Goal: Task Accomplishment & Management: Complete application form

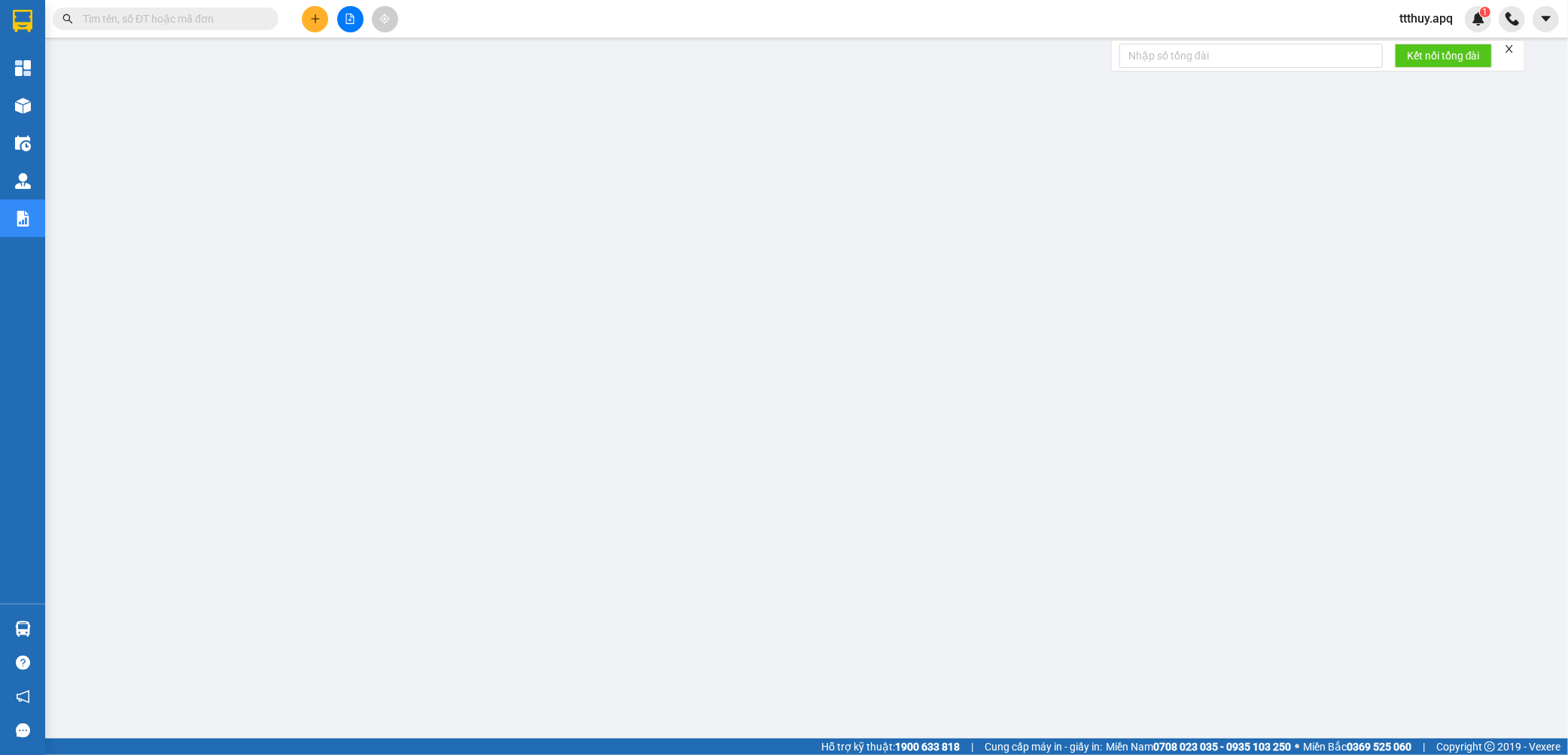
click at [186, 26] on input "text" at bounding box center [172, 19] width 177 height 17
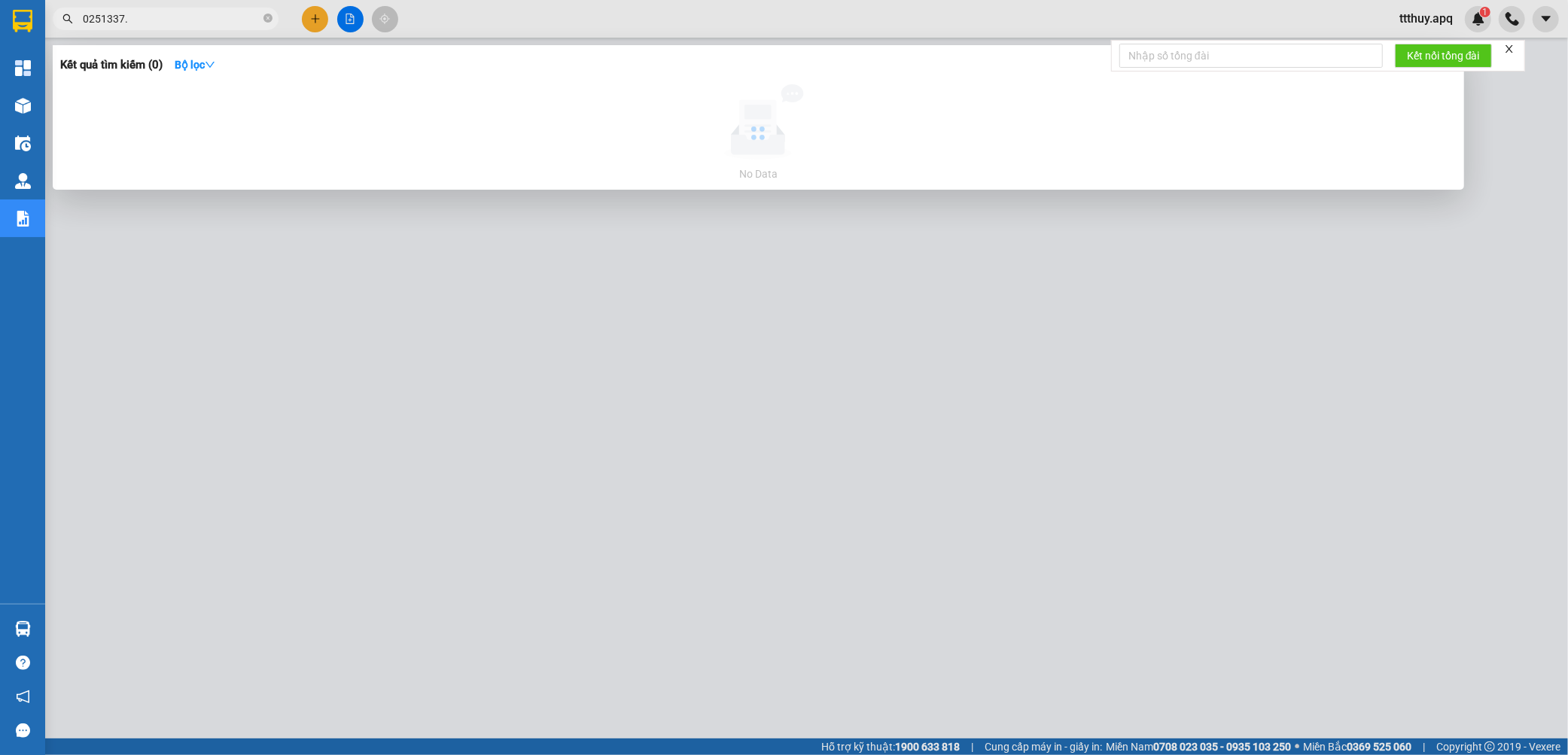
type input "0251337"
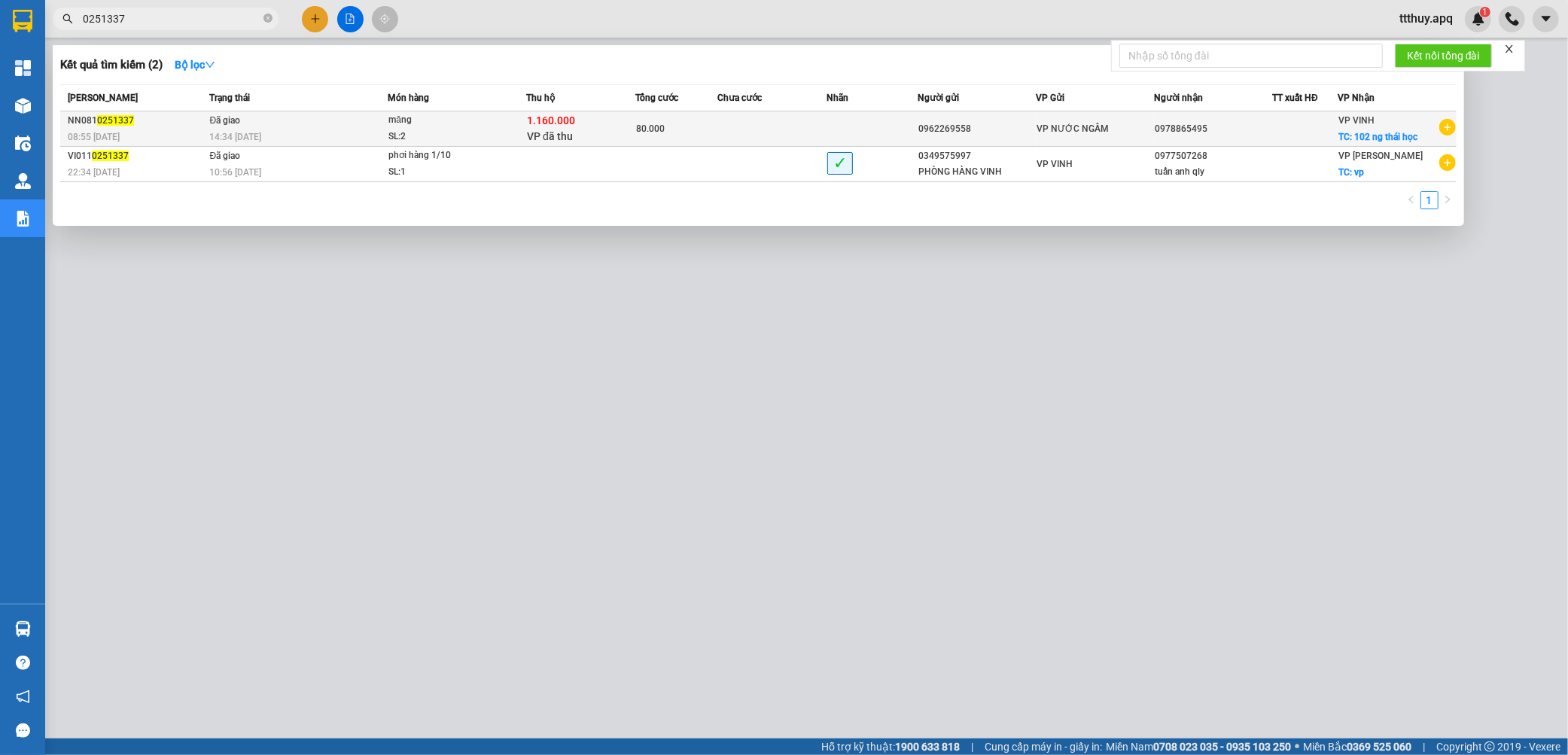
click at [476, 138] on div "SL: 2" at bounding box center [445, 137] width 113 height 17
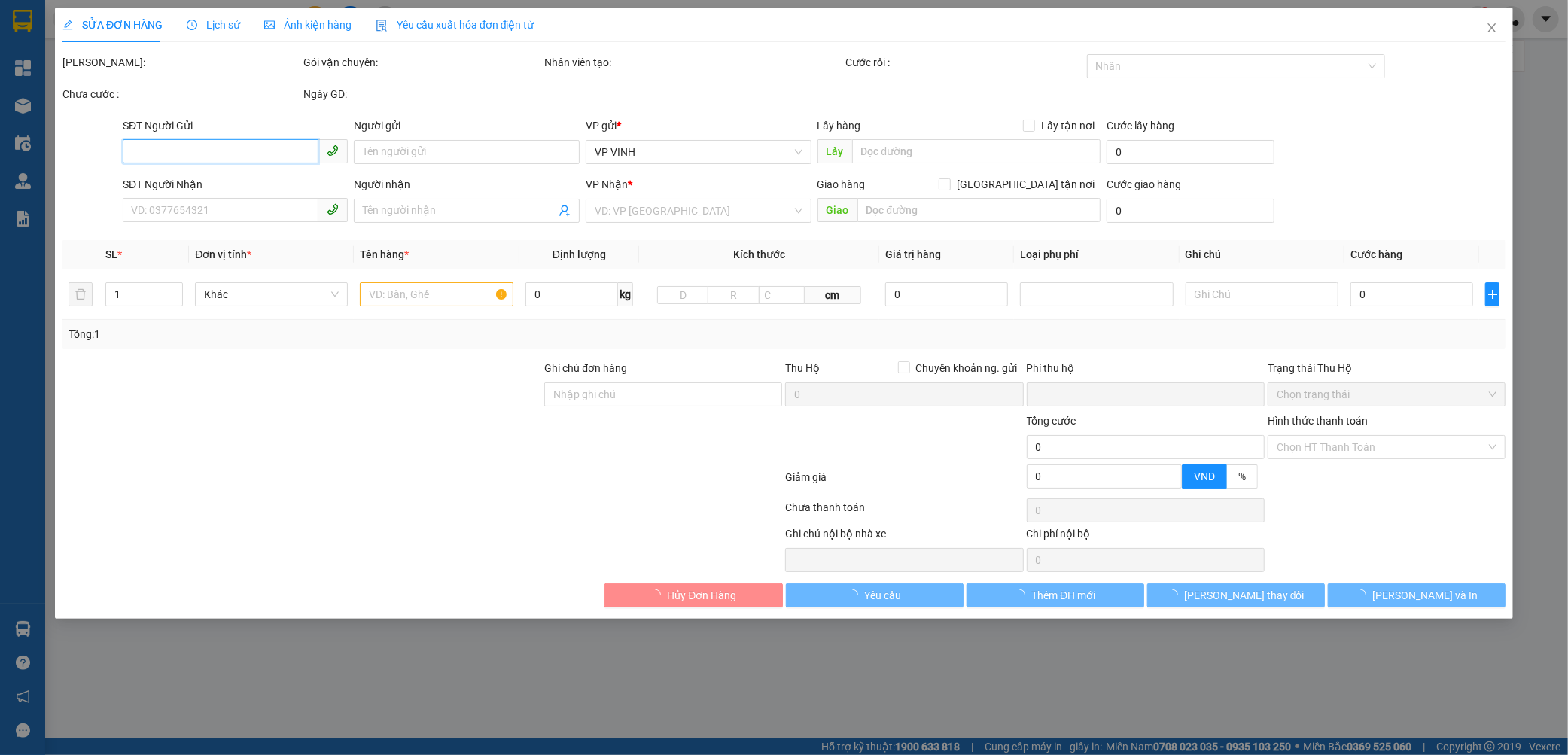
type input "0962269558"
type input "0978865495"
checkbox input "true"
type input "102 ng thái học"
checkbox input "true"
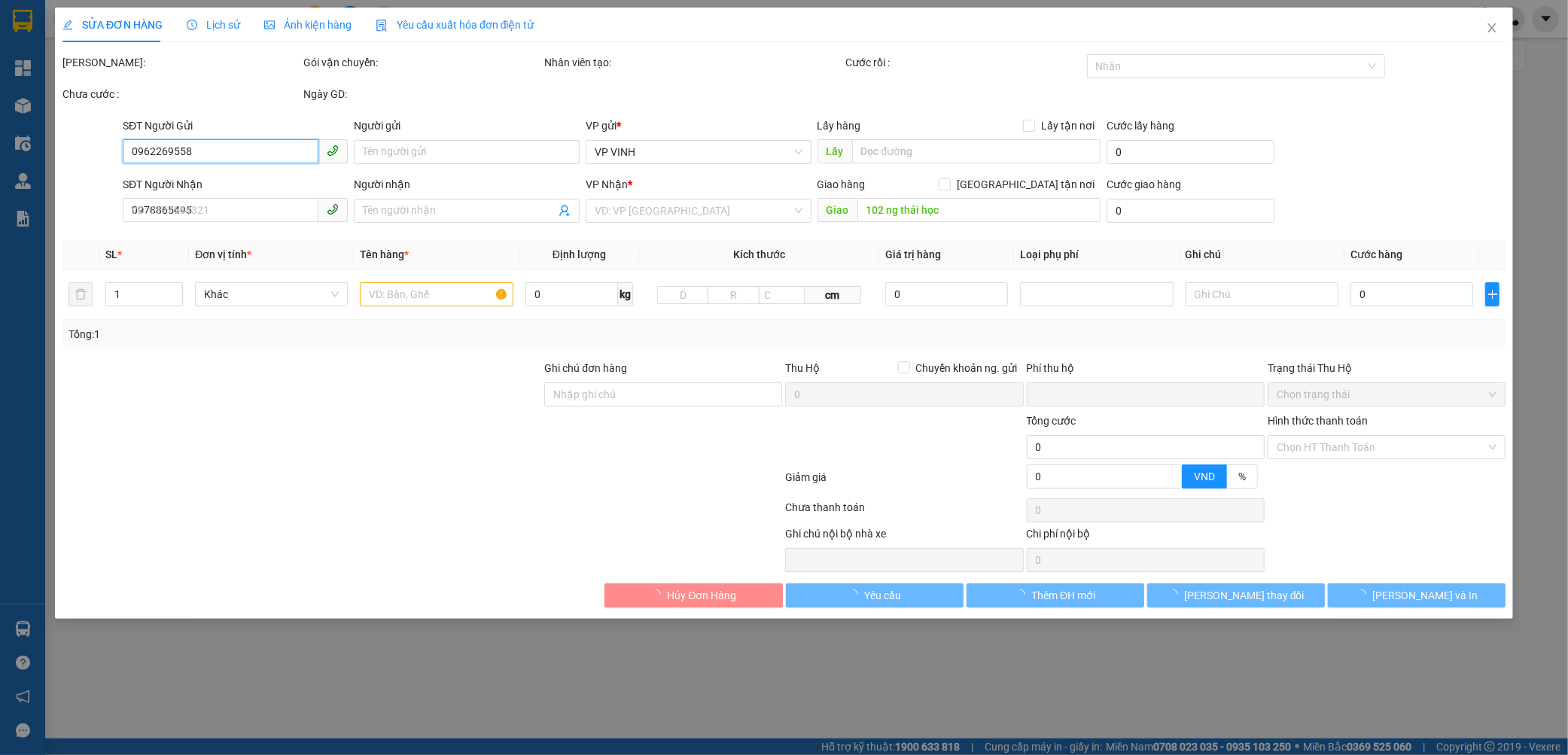
type input "1.160.000"
type input "15.000"
type input "80.000"
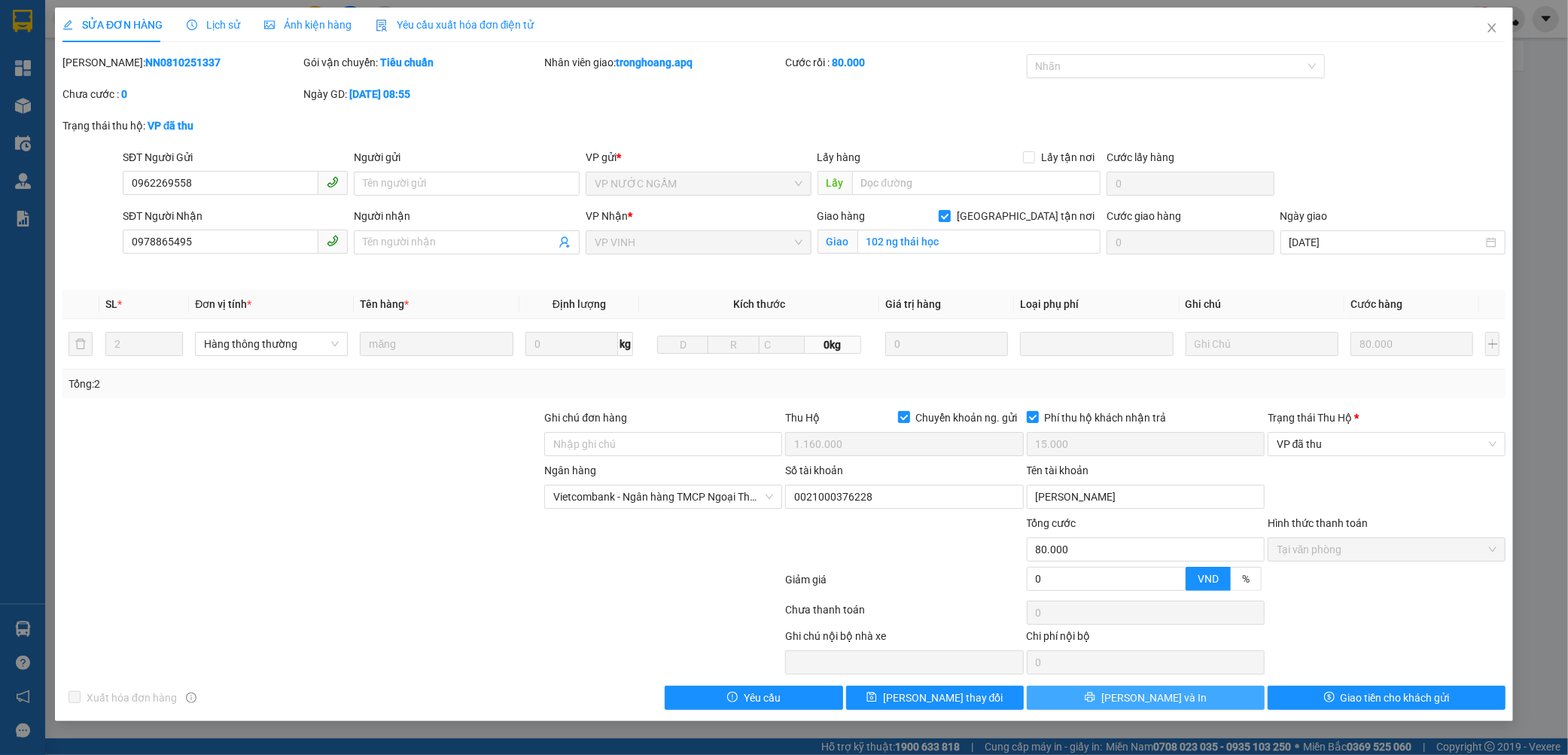
click at [1216, 704] on button "[PERSON_NAME] và In" at bounding box center [1146, 697] width 238 height 25
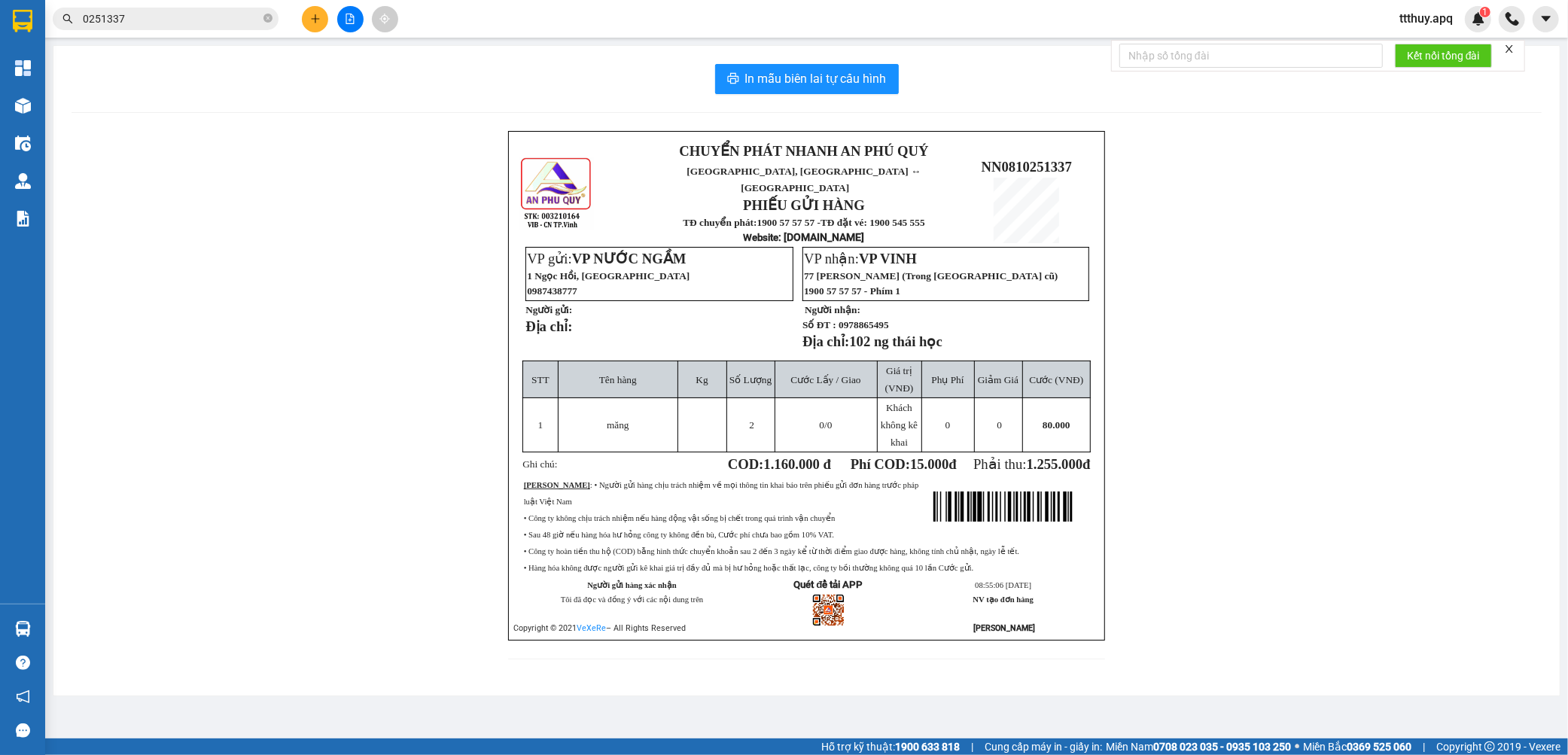
click at [879, 321] on span "0978865495" at bounding box center [863, 325] width 50 height 11
copy span "0978865495"
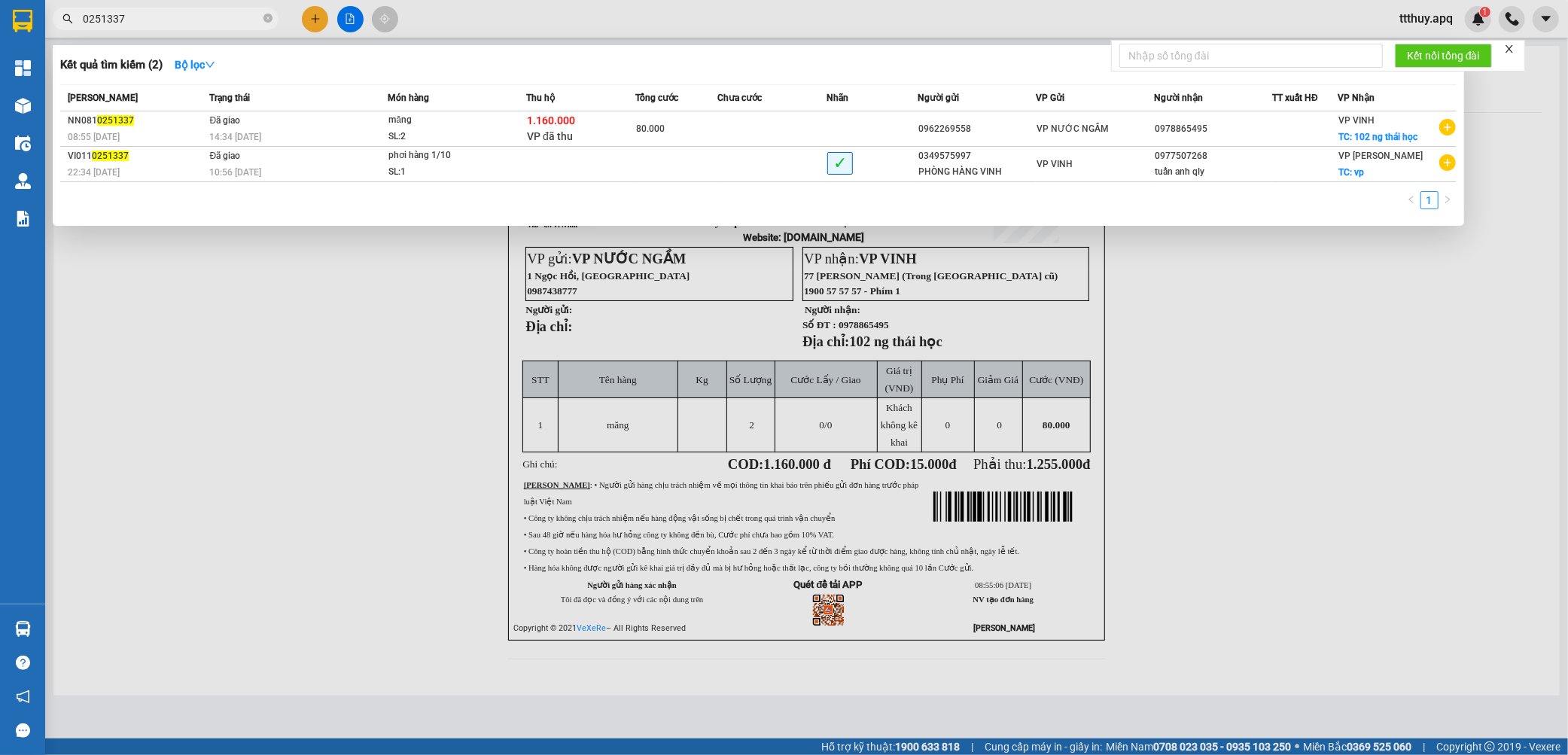
click at [147, 17] on input "0251337" at bounding box center [172, 19] width 177 height 17
paste input "978865495"
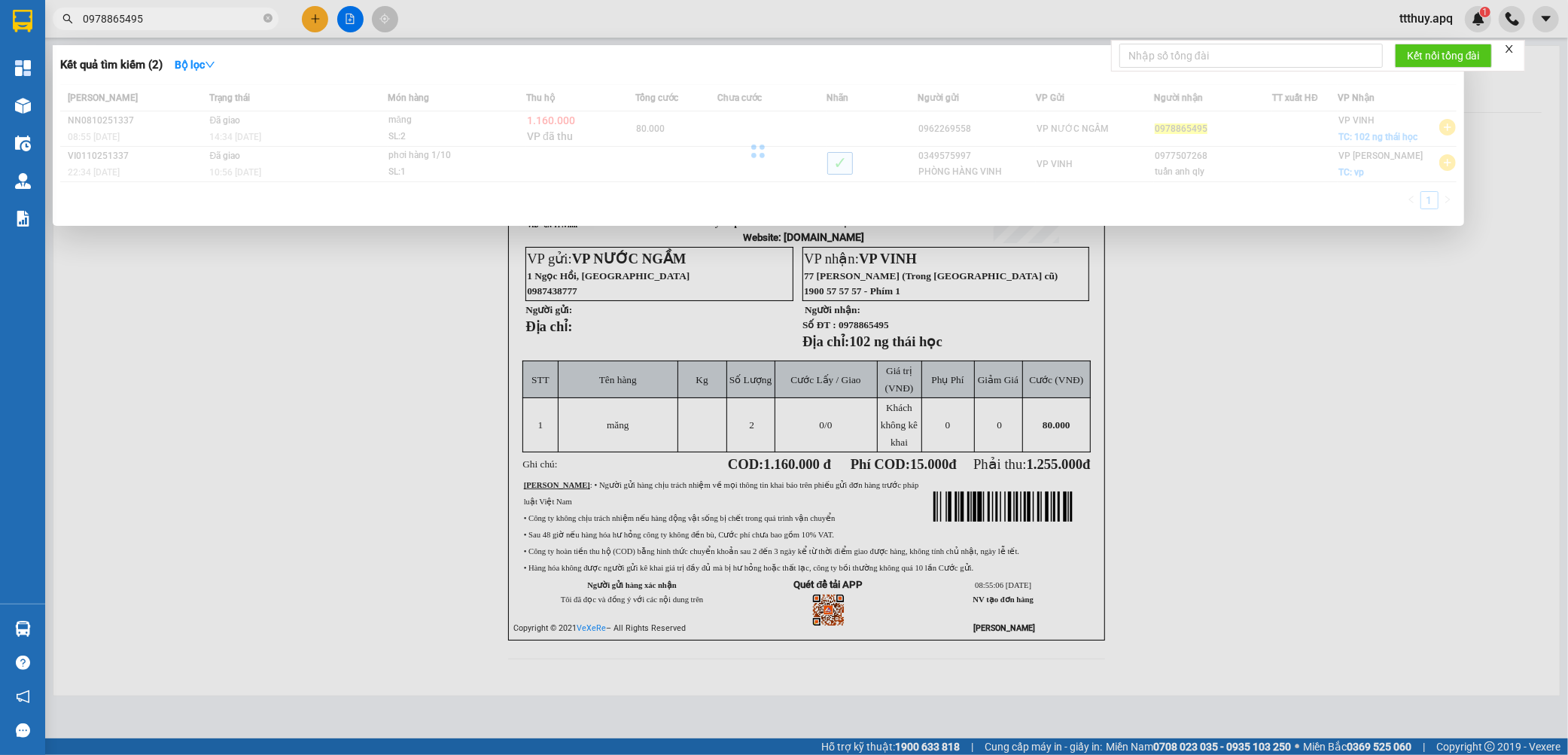
type input "0978865495"
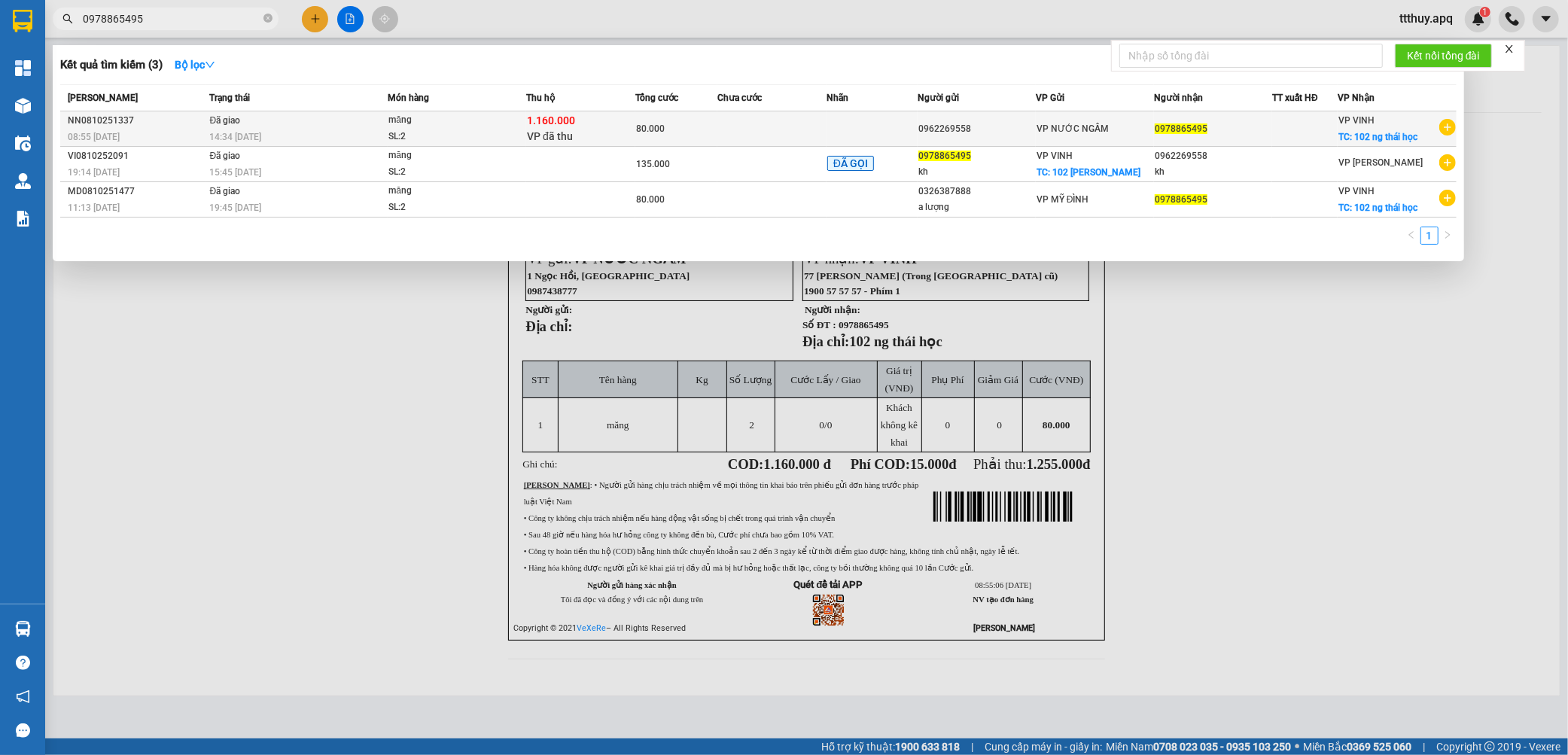
click at [539, 130] on span "VP đã thu" at bounding box center [549, 136] width 46 height 12
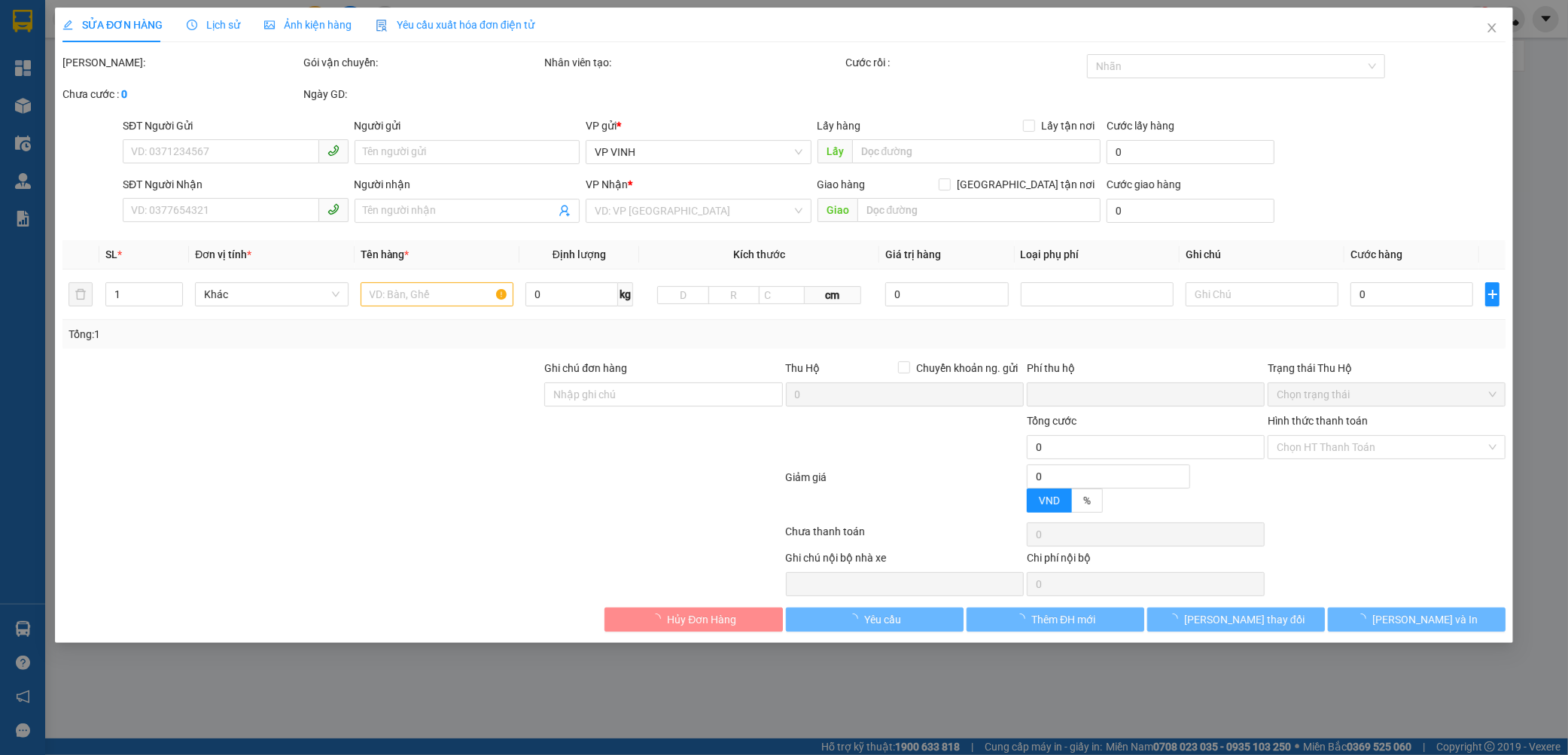
type input "0962269558"
type input "0978865495"
checkbox input "true"
type input "102 ng thái học"
checkbox input "true"
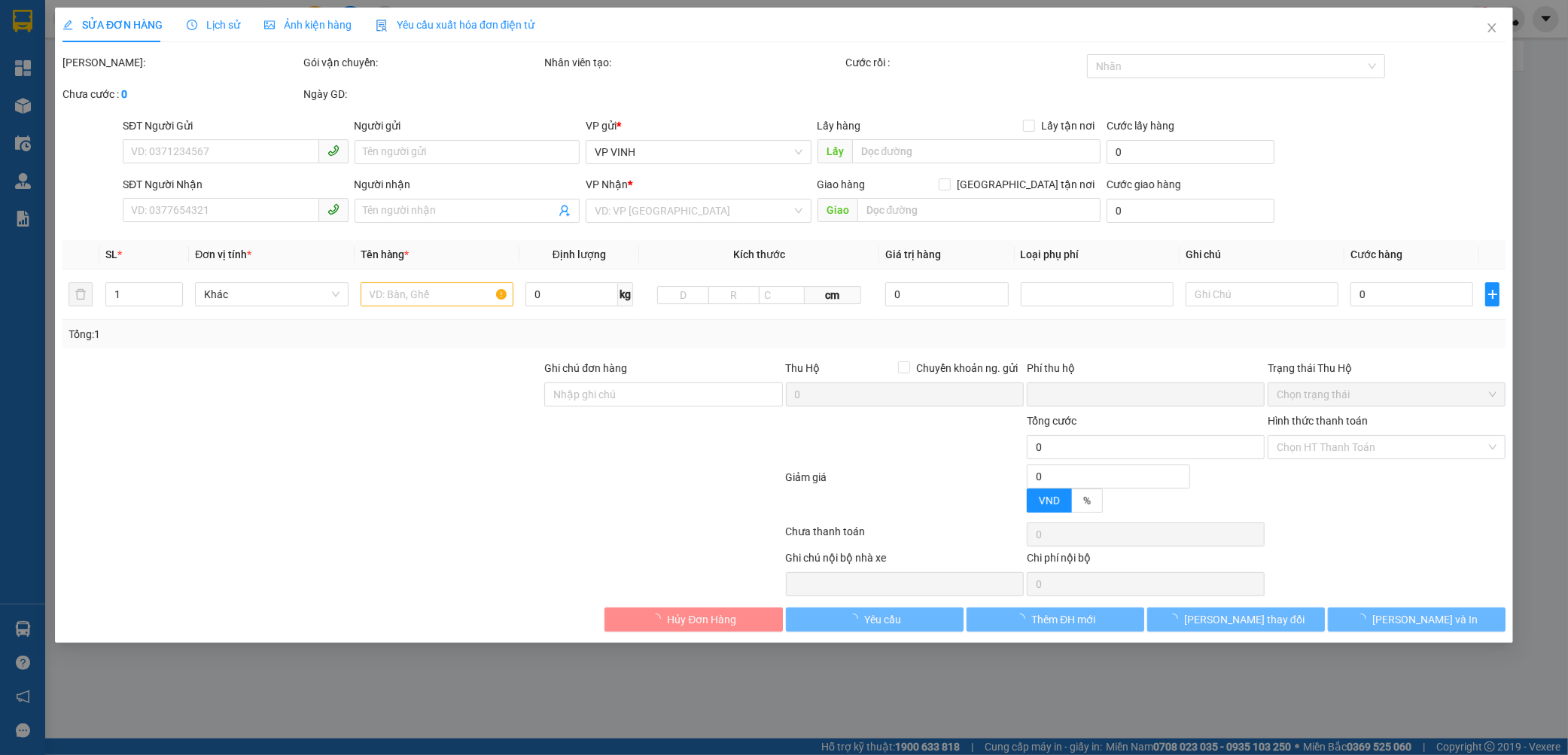
type input "1.160.000"
type input "15.000"
type input "80.000"
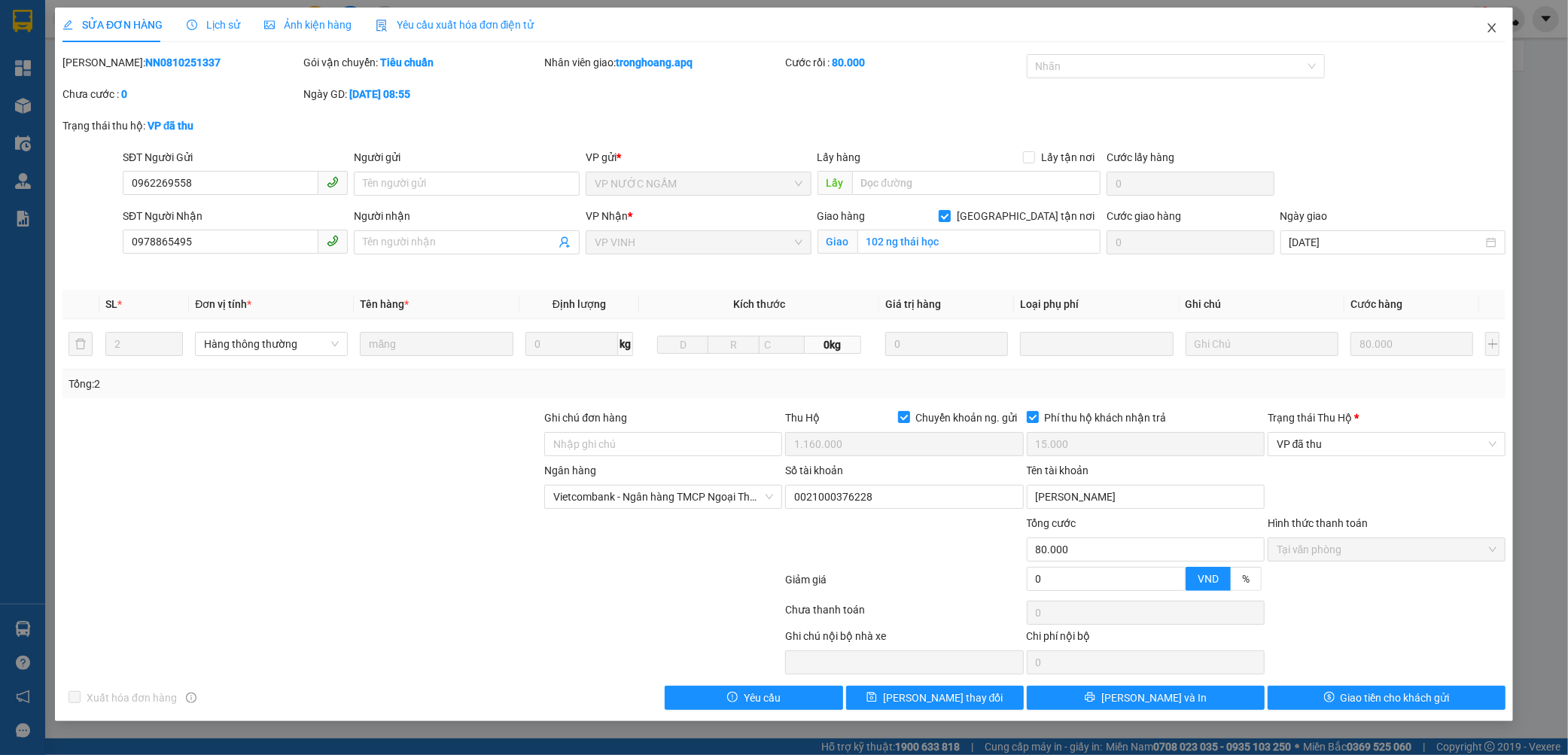
click at [1483, 34] on span "Close" at bounding box center [1492, 28] width 42 height 42
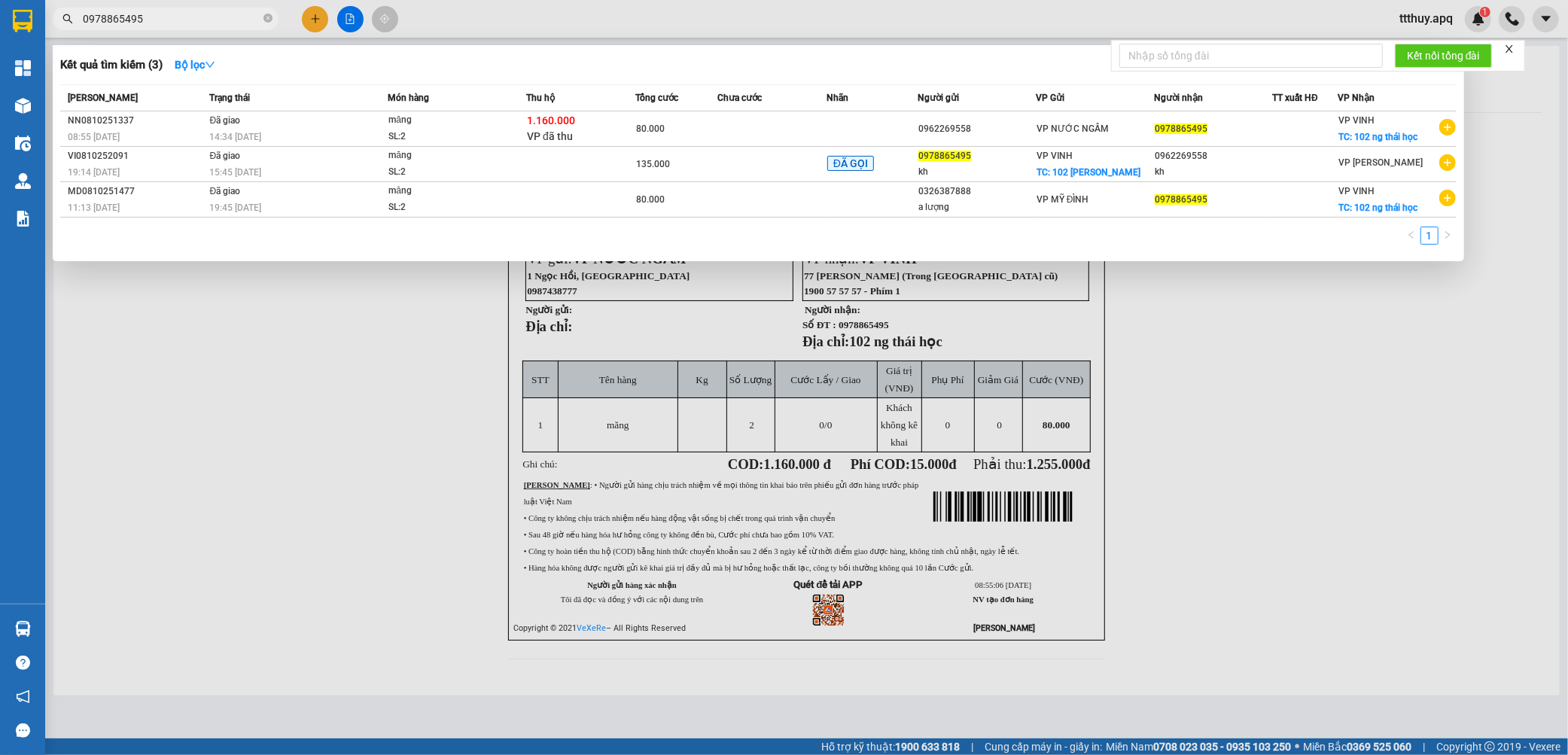
click at [145, 17] on input "0978865495" at bounding box center [172, 19] width 177 height 17
click at [366, 439] on div at bounding box center [784, 378] width 1568 height 755
click at [208, 13] on input "0978865495" at bounding box center [172, 19] width 177 height 17
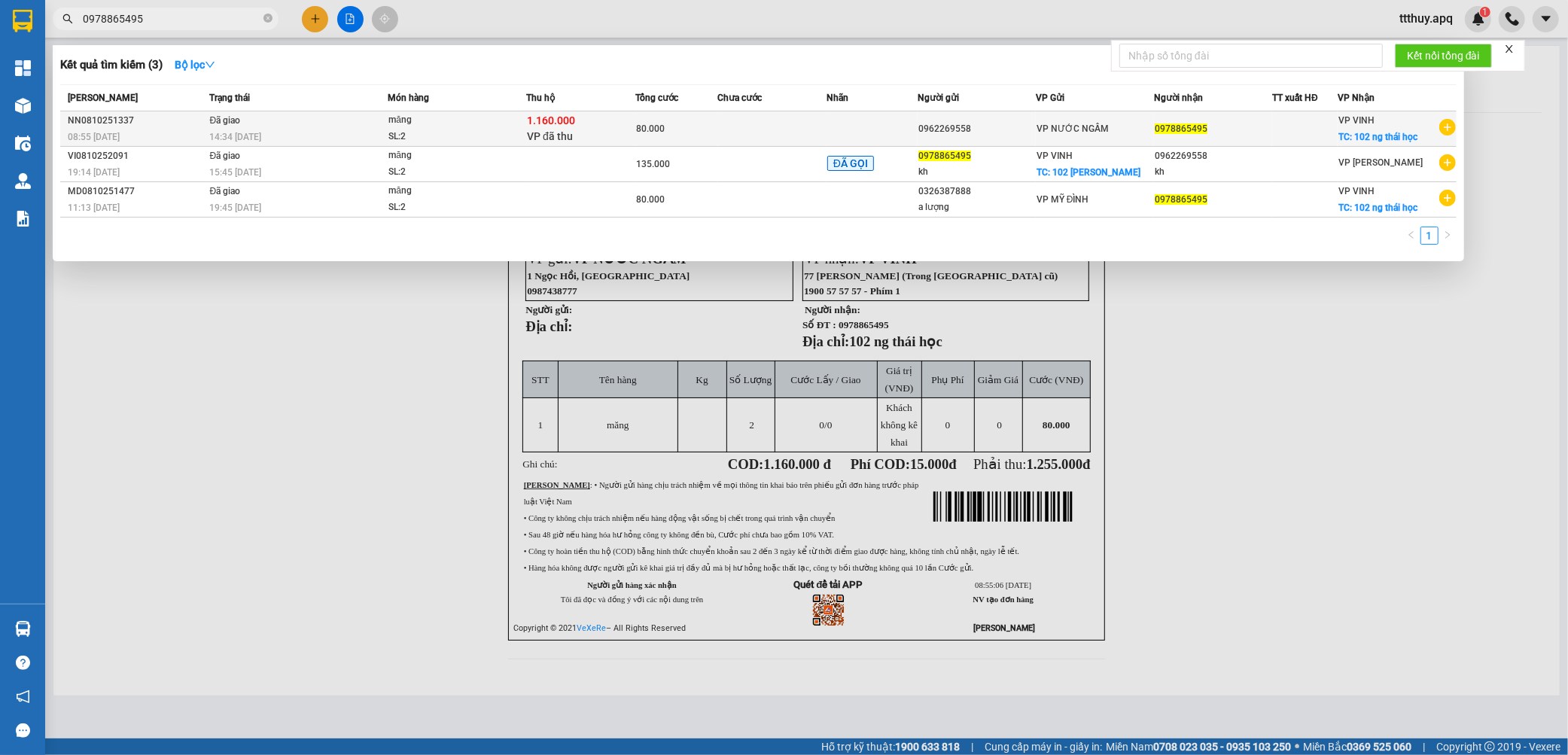
click at [329, 128] on td "Đã giao 14:34 [DATE]" at bounding box center [296, 128] width 182 height 35
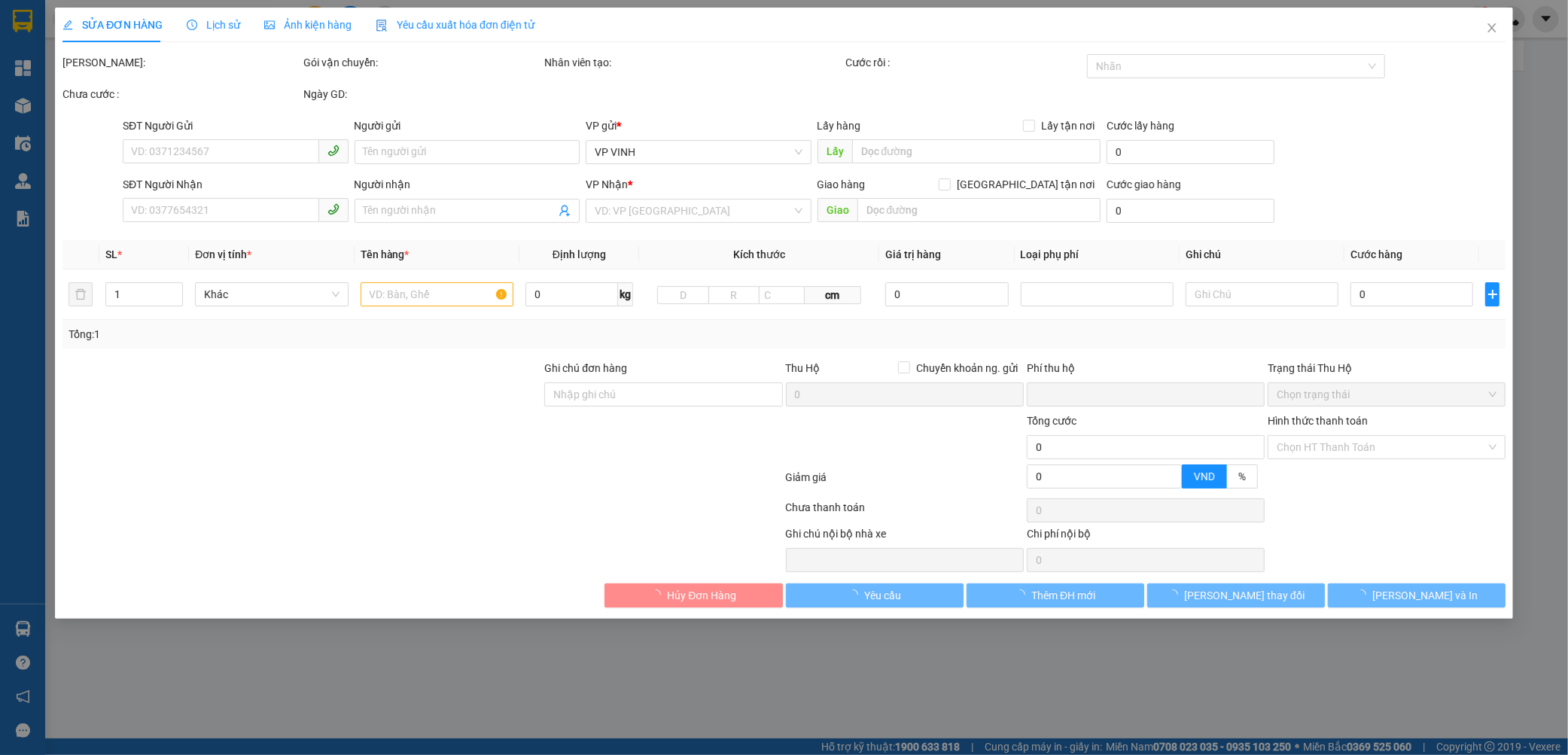
type input "0962269558"
type input "0978865495"
checkbox input "true"
type input "102 ng thái học"
checkbox input "true"
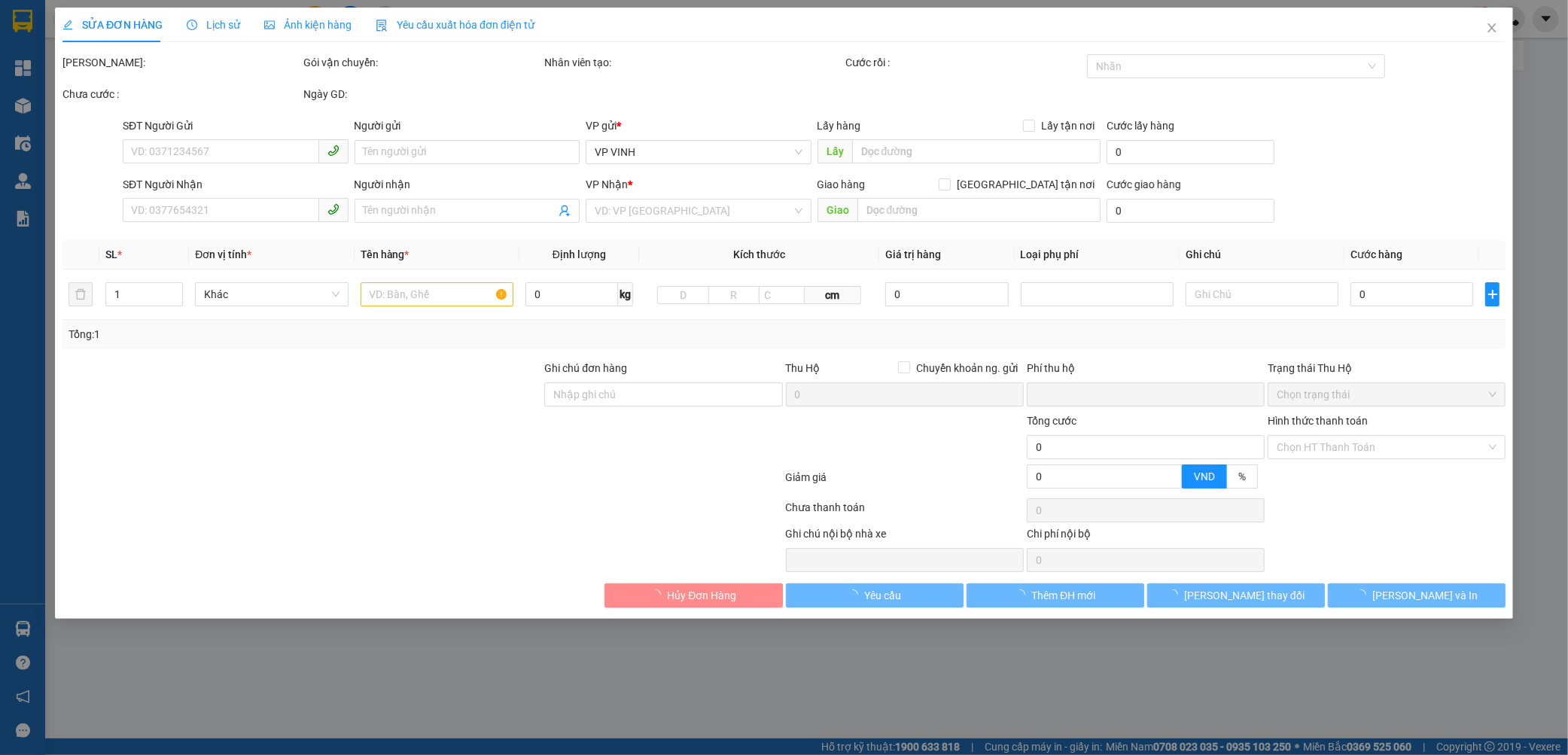
type input "1.160.000"
type input "15.000"
type input "80.000"
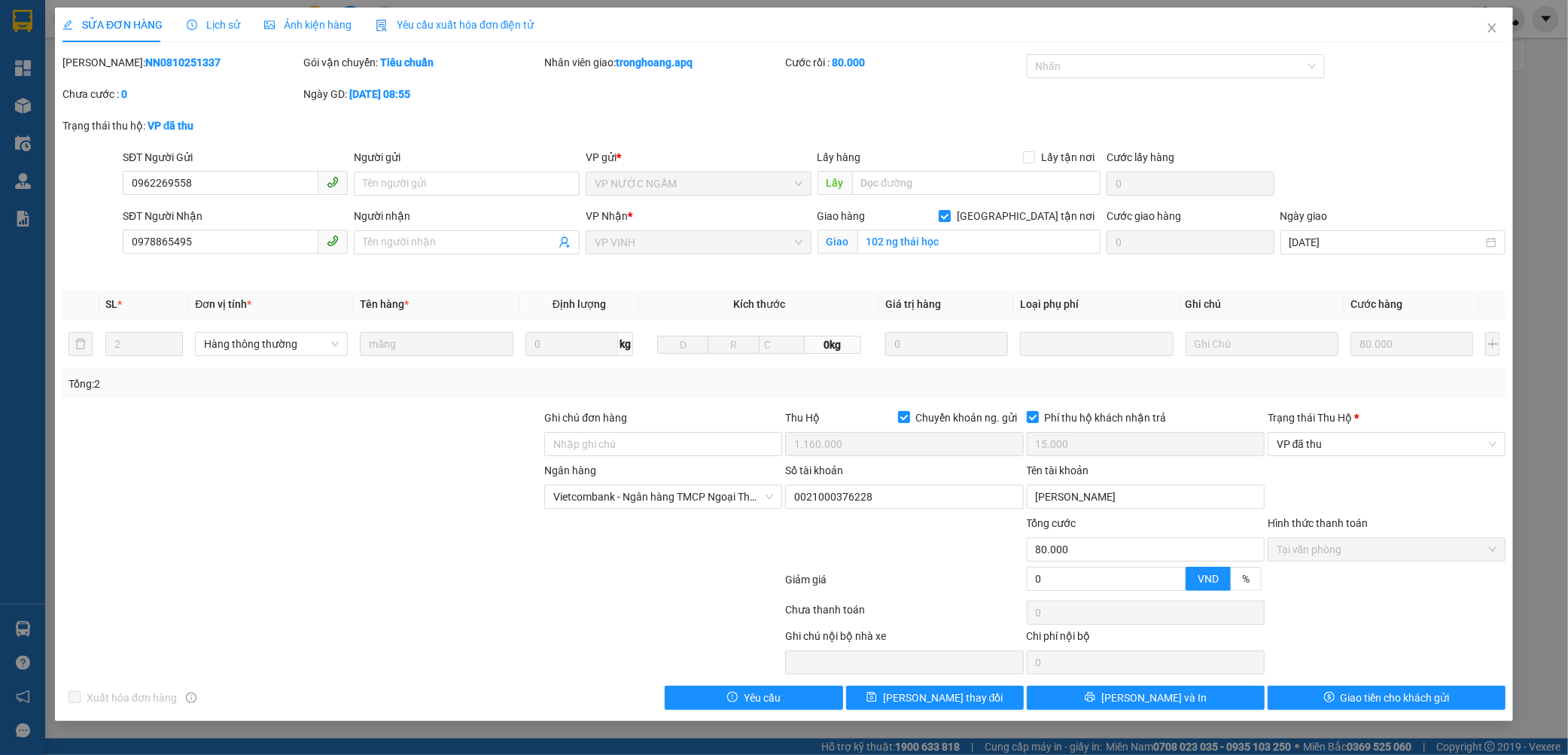
click at [204, 25] on span "Lịch sử" at bounding box center [213, 25] width 54 height 12
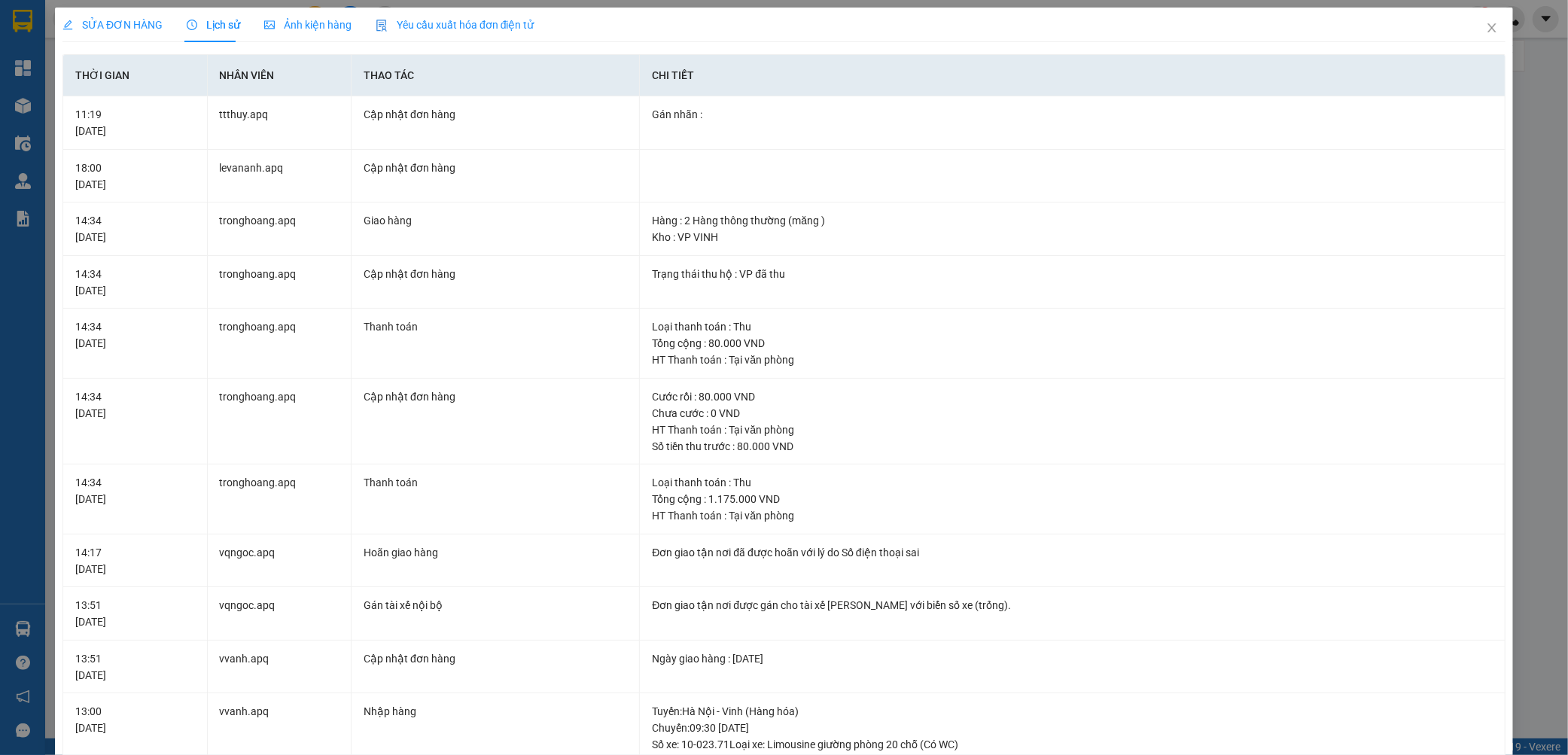
click at [128, 28] on span "SỬA ĐƠN HÀNG" at bounding box center [112, 25] width 100 height 12
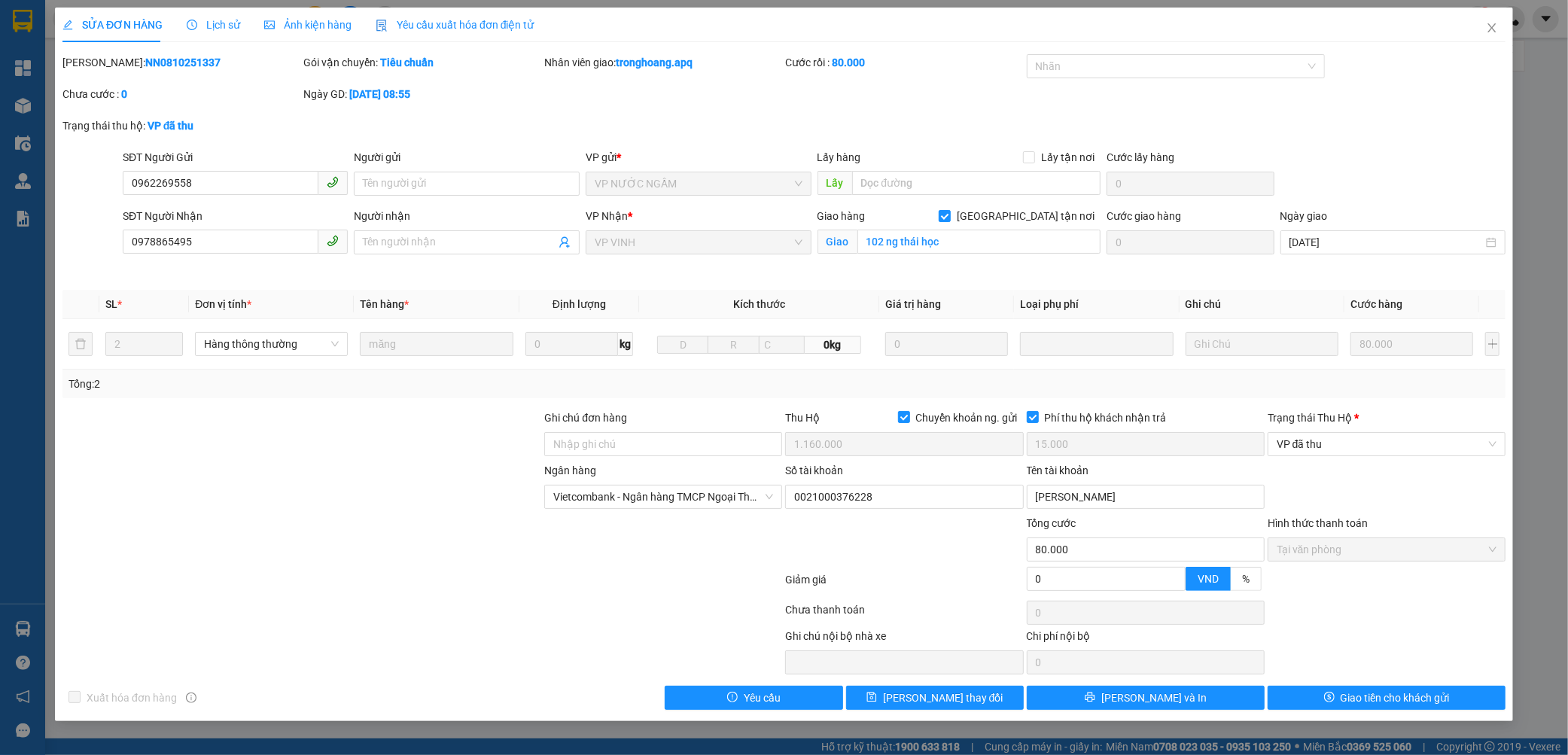
click at [1207, 711] on div "SỬA ĐƠN HÀNG Lịch sử Ảnh kiện hàng Yêu cầu xuất hóa đơn điện tử Total Paid Fee …" at bounding box center [784, 364] width 1458 height 713
click at [1184, 700] on button "[PERSON_NAME] và In" at bounding box center [1146, 697] width 238 height 25
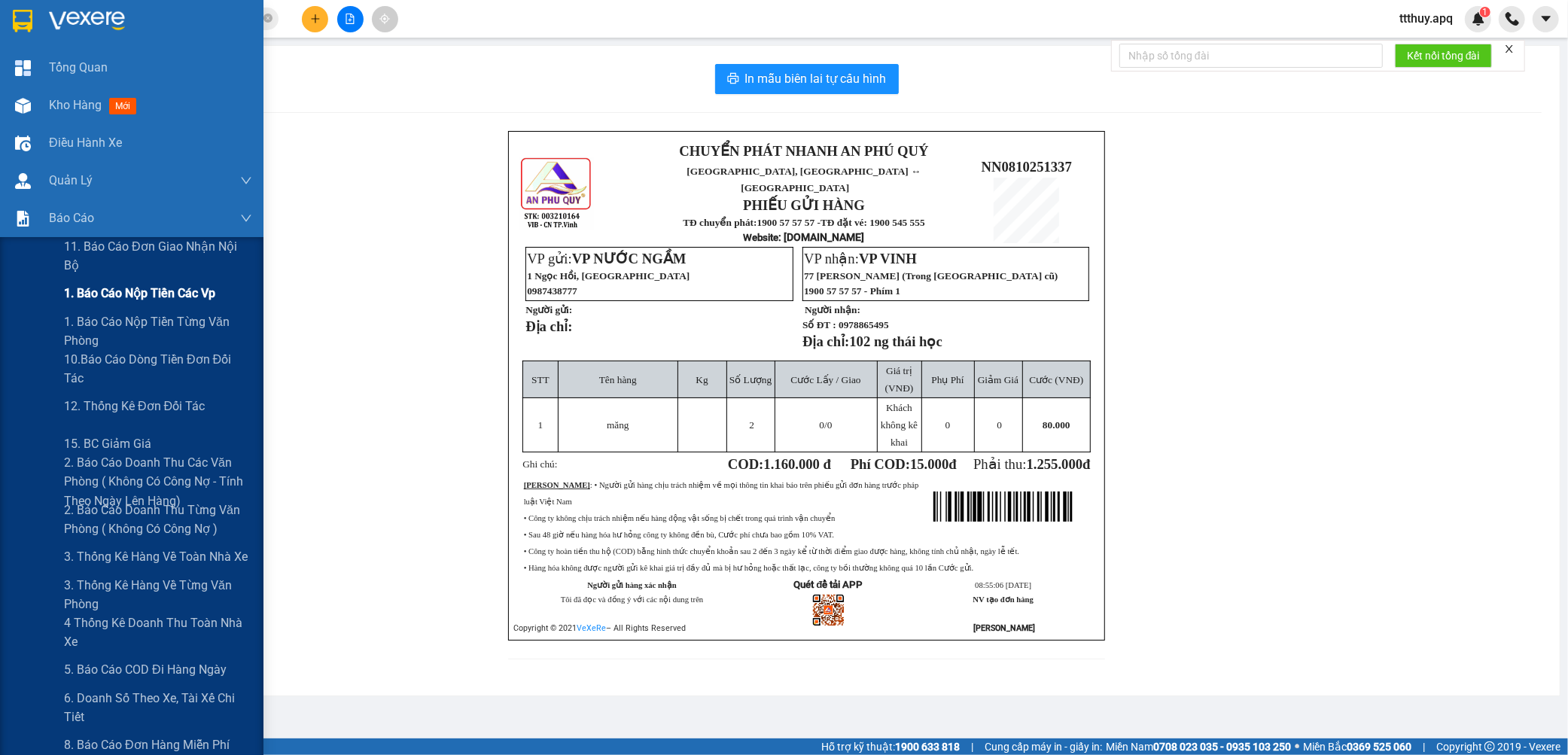
click at [125, 296] on span "1. Báo cáo nộp tiền các vp" at bounding box center [140, 294] width 151 height 19
